Goal: Find specific page/section: Find specific page/section

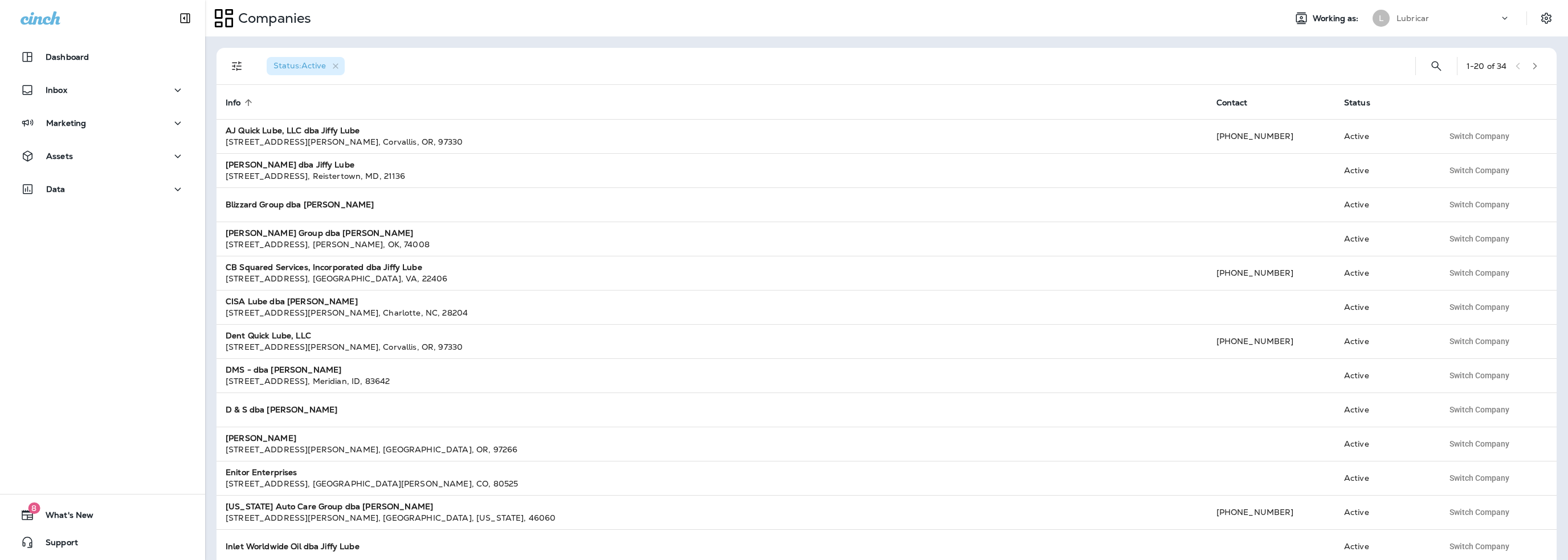
click at [1416, 16] on p "Lubricar" at bounding box center [1412, 18] width 32 height 9
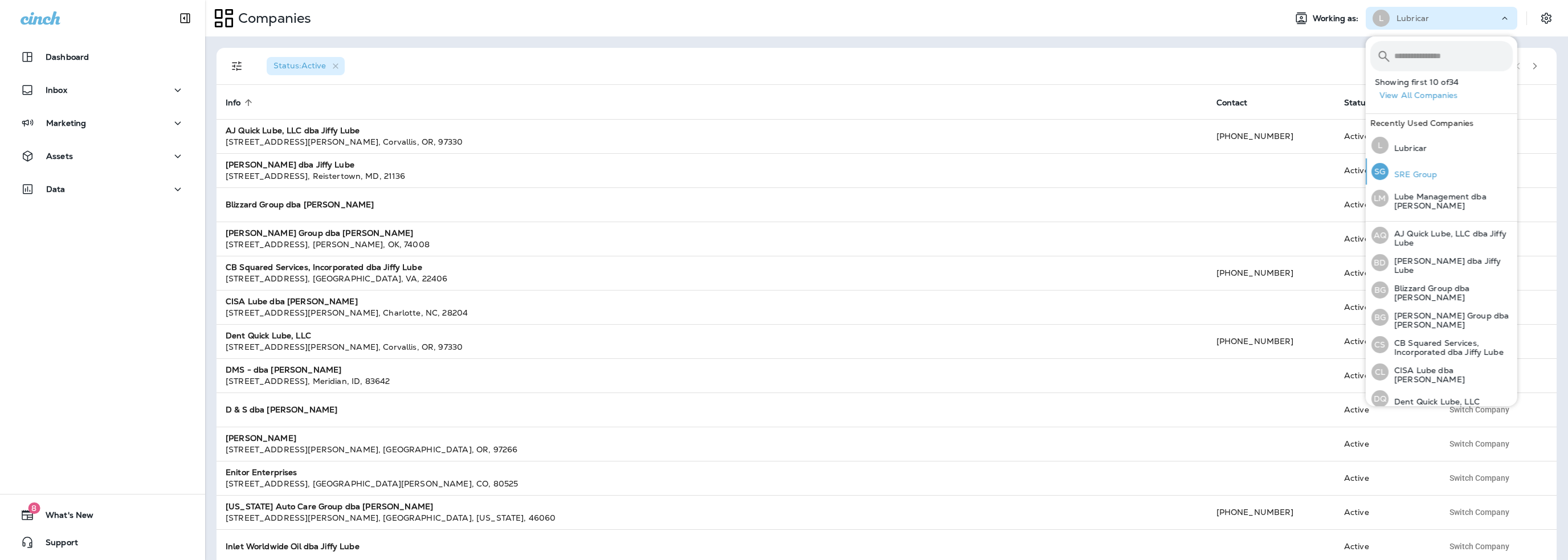
click at [1429, 175] on p "SRE Group" at bounding box center [1413, 174] width 49 height 9
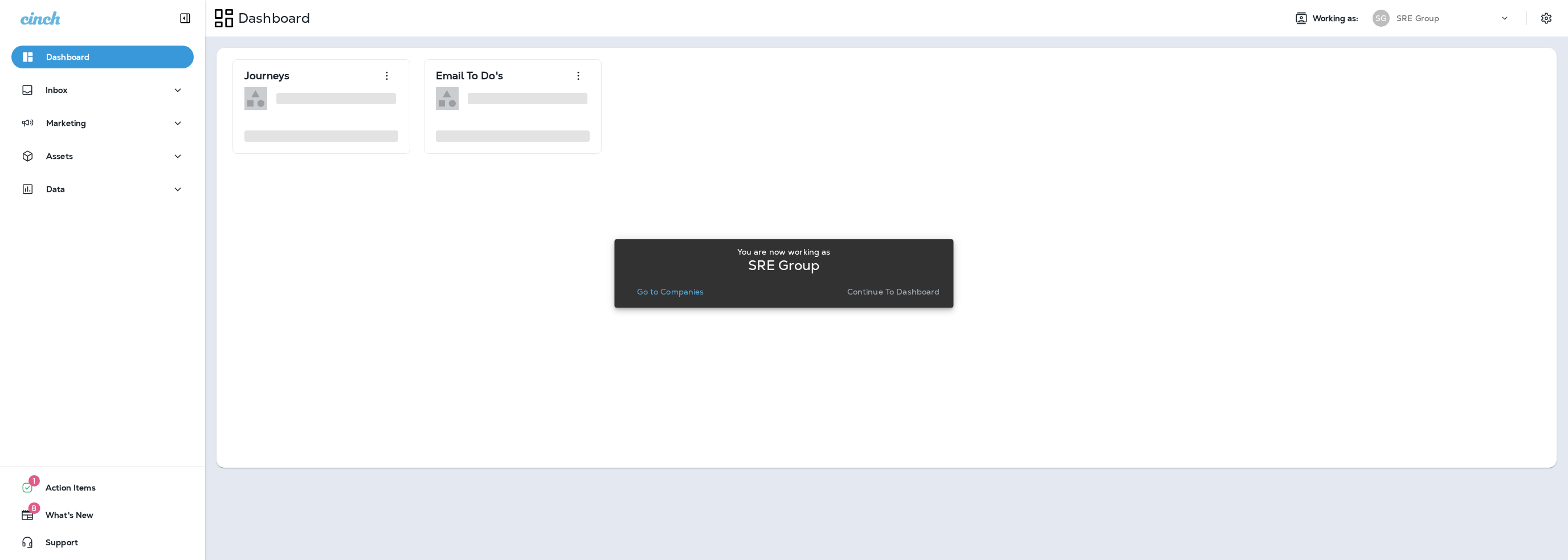
click at [649, 291] on p "Go to Companies" at bounding box center [670, 292] width 67 height 9
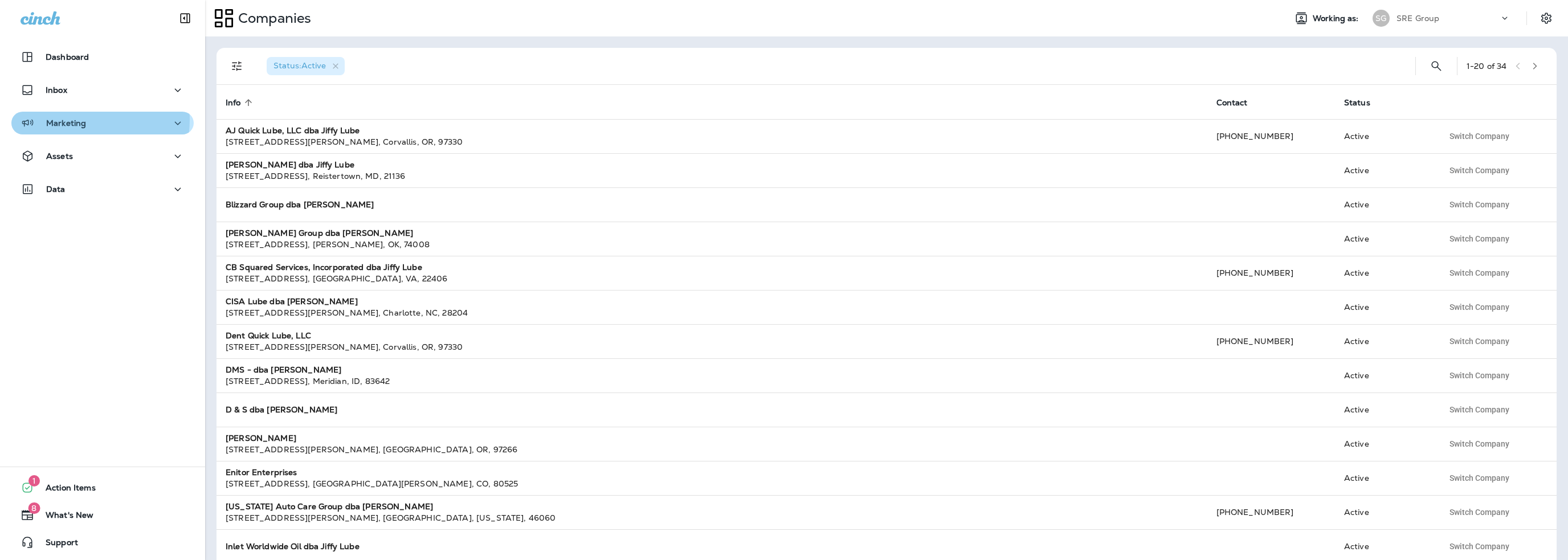
click at [80, 120] on p "Marketing" at bounding box center [66, 123] width 40 height 9
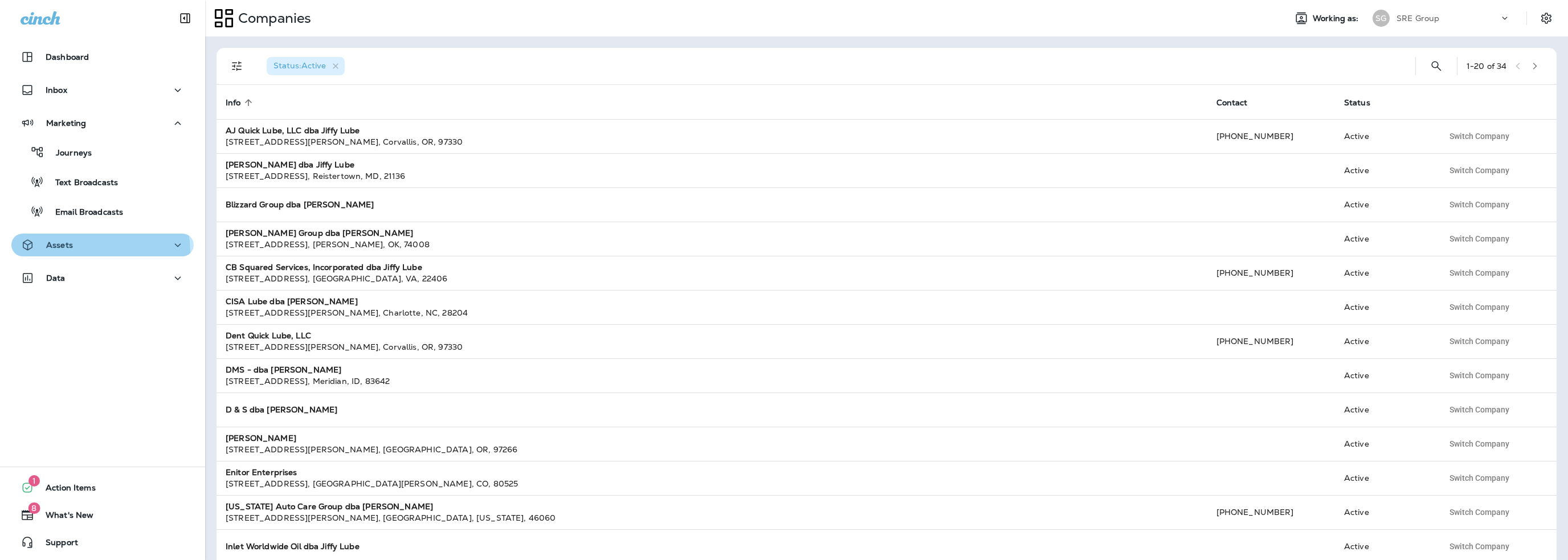
click at [81, 253] on button "Assets" at bounding box center [103, 245] width 183 height 23
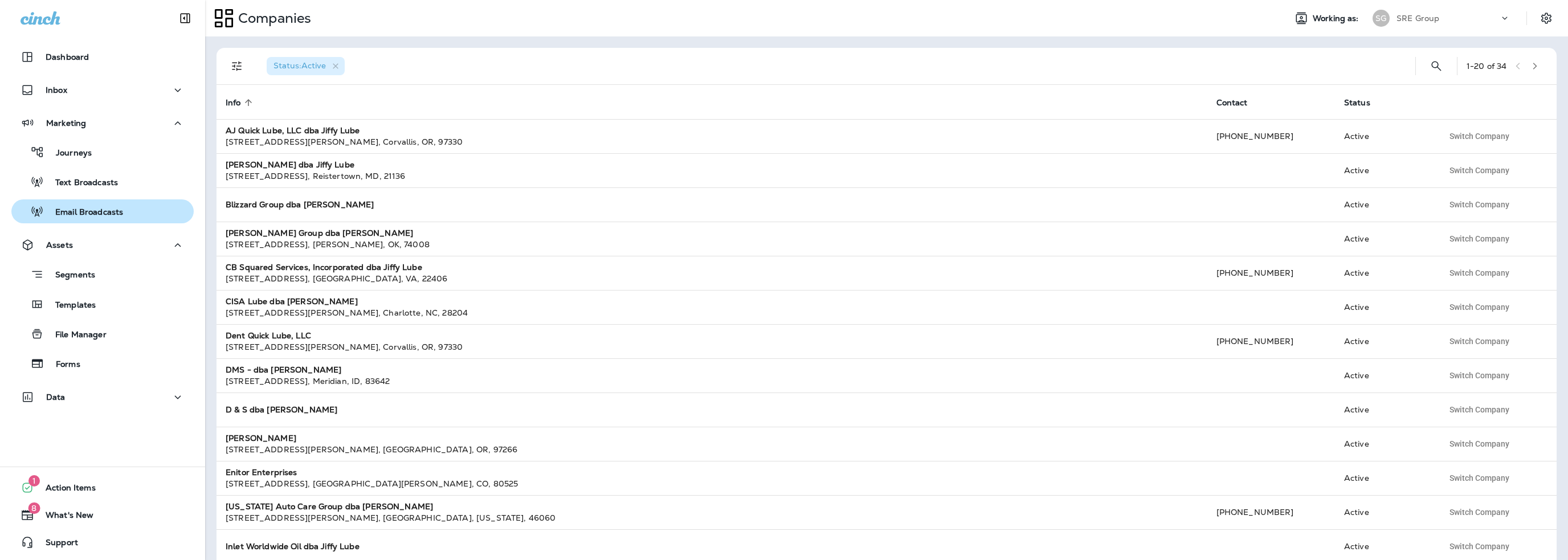
click at [91, 214] on p "Email Broadcasts" at bounding box center [83, 213] width 79 height 11
